Goal: Transaction & Acquisition: Purchase product/service

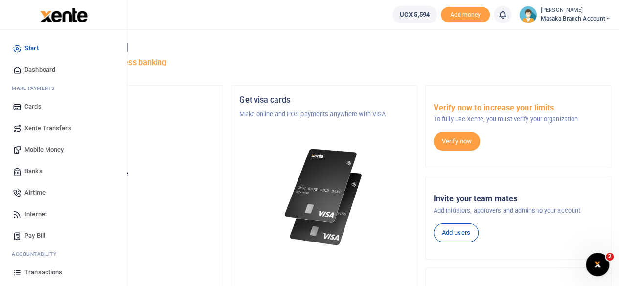
click at [47, 151] on span "Mobile Money" at bounding box center [43, 150] width 39 height 10
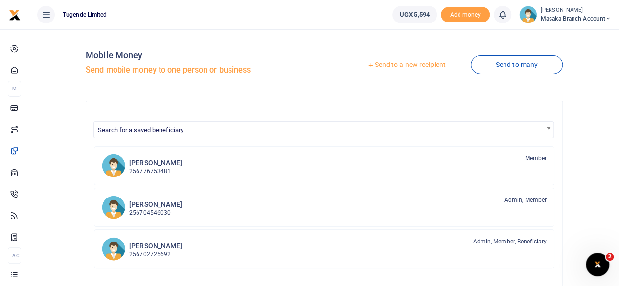
click at [393, 67] on link "Send to a new recipient" at bounding box center [406, 65] width 128 height 18
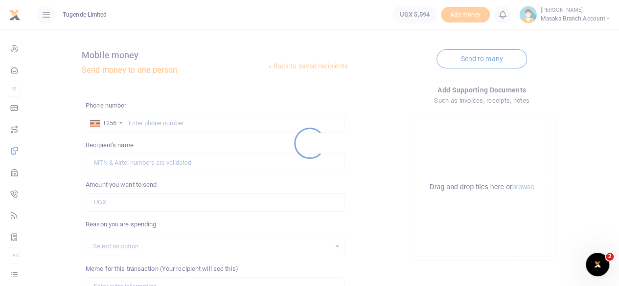
drag, startPoint x: 203, startPoint y: 117, endPoint x: 203, endPoint y: 123, distance: 5.9
click at [203, 123] on div at bounding box center [309, 143] width 619 height 286
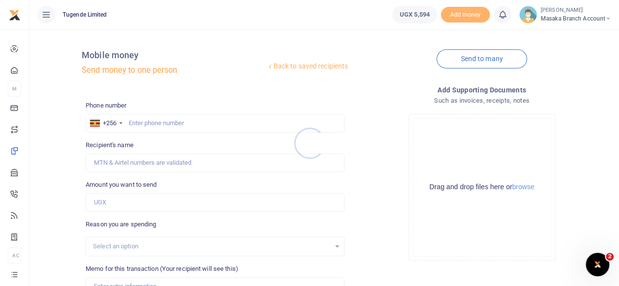
click at [203, 123] on div at bounding box center [309, 143] width 619 height 286
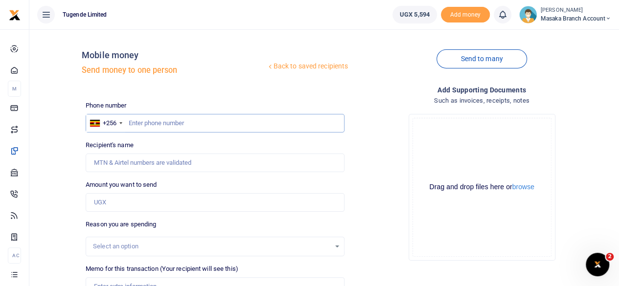
click at [199, 122] on input "text" at bounding box center [215, 123] width 259 height 19
type input "708159687"
type input "Mugaga Ssegwanyi"
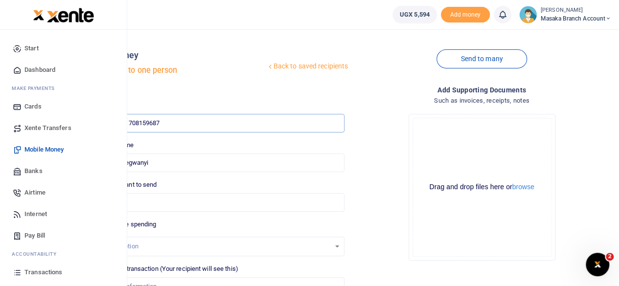
type input "708159687"
